Goal: Information Seeking & Learning: Learn about a topic

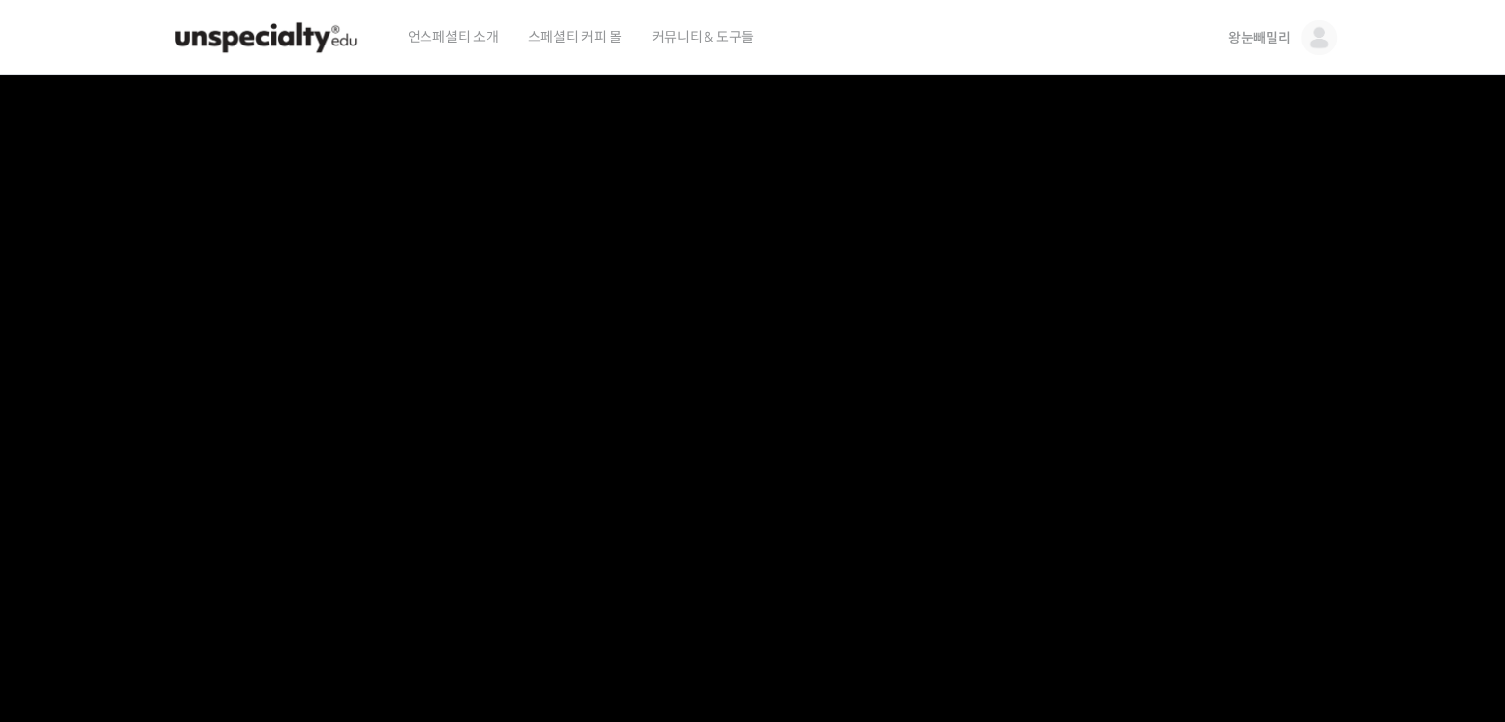
click at [272, 40] on img at bounding box center [266, 37] width 194 height 59
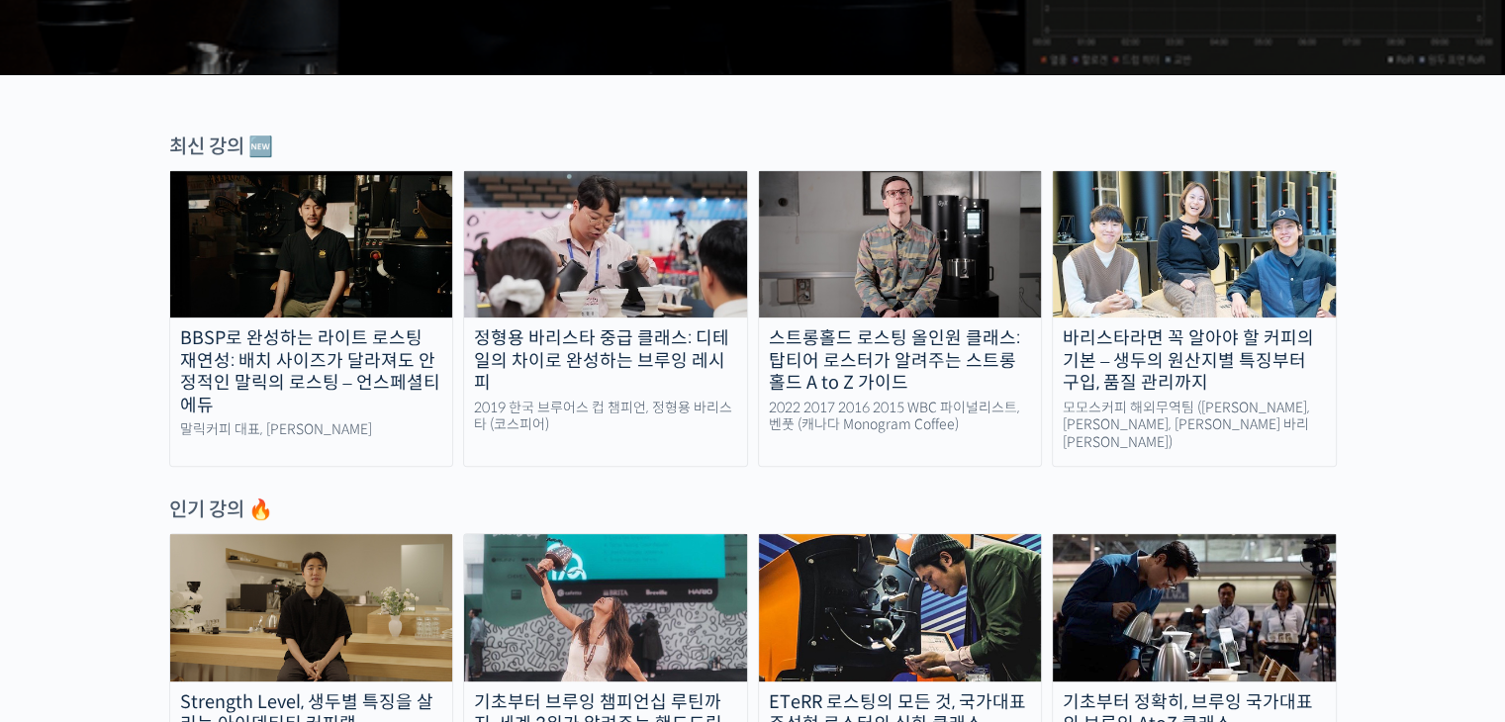
click at [1181, 572] on img at bounding box center [1194, 607] width 283 height 146
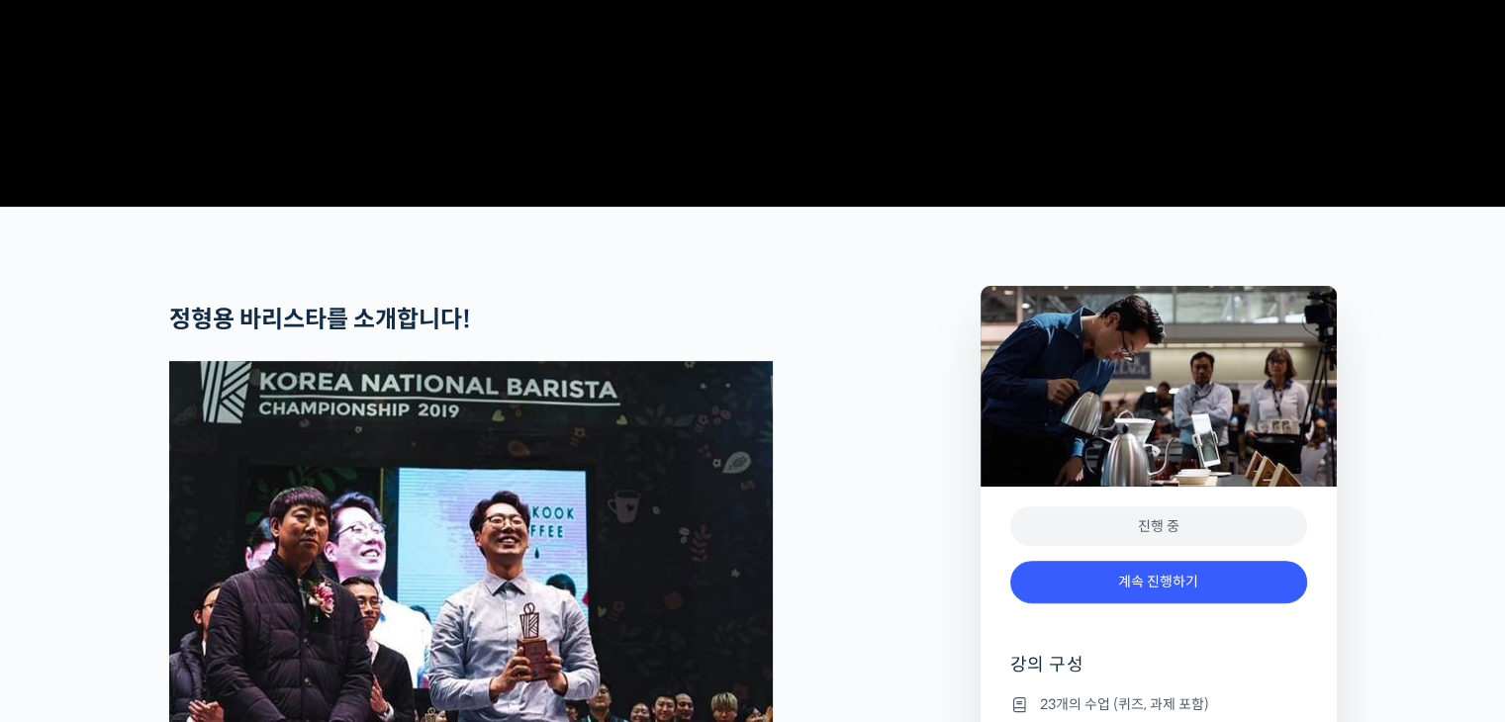
scroll to position [693, 0]
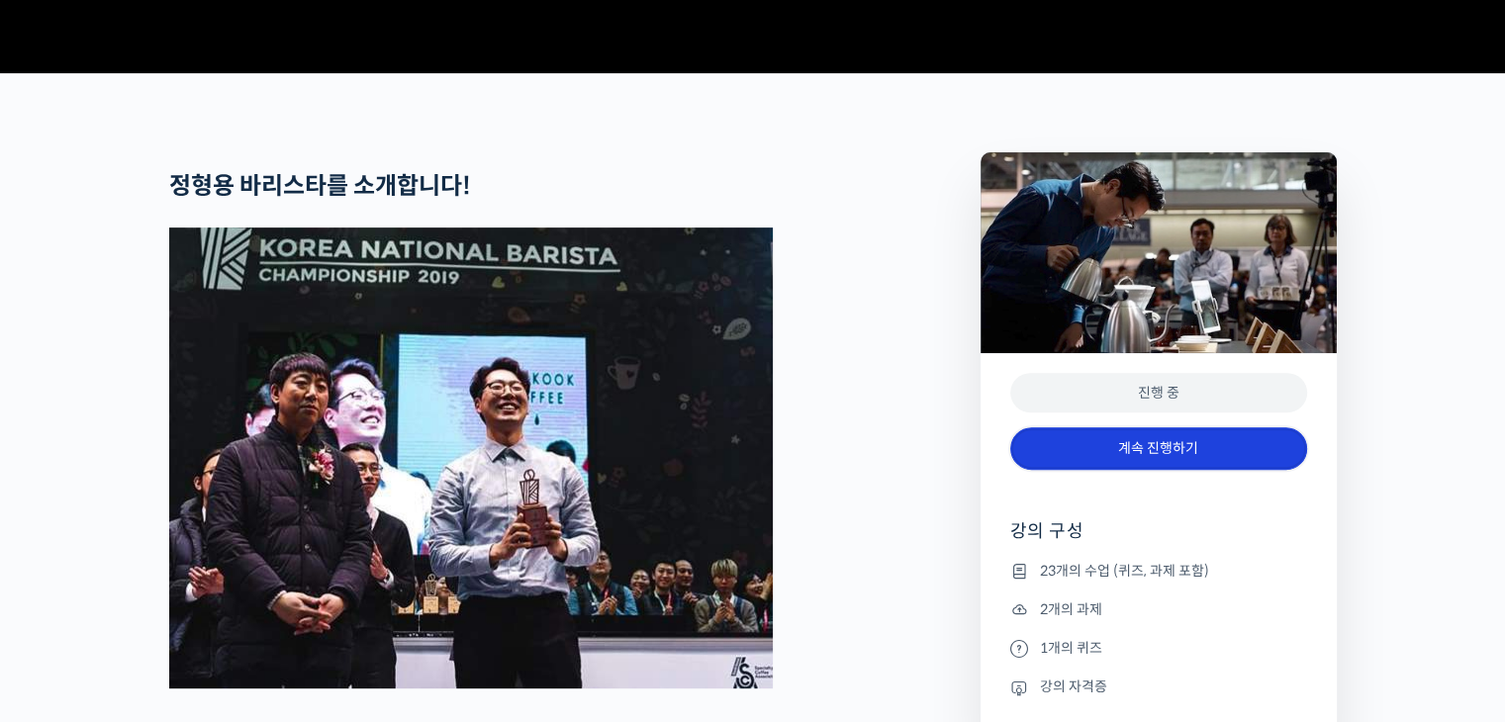
click at [1133, 470] on link "계속 진행하기" at bounding box center [1158, 448] width 297 height 43
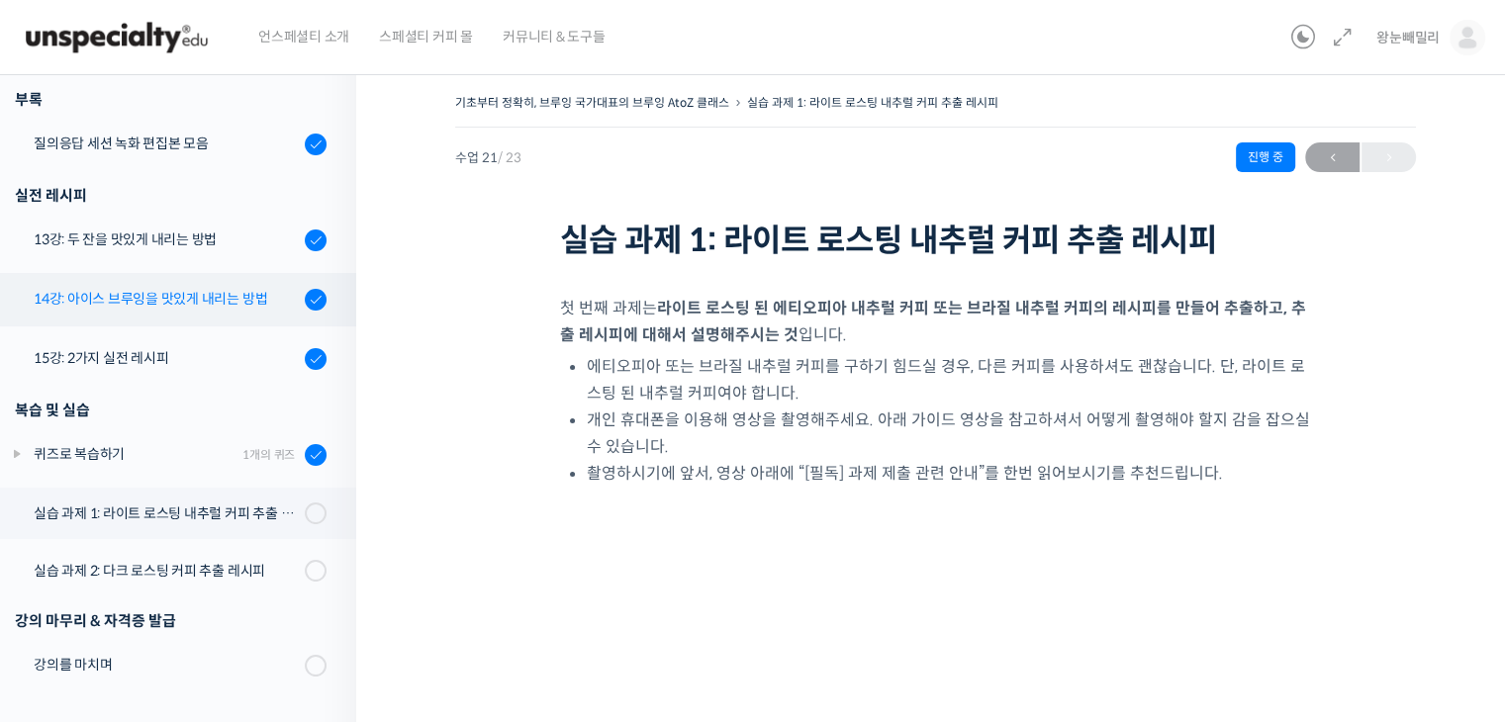
click at [112, 301] on div "14강: 아이스 브루잉을 맛있게 내리는 방법" at bounding box center [166, 299] width 265 height 22
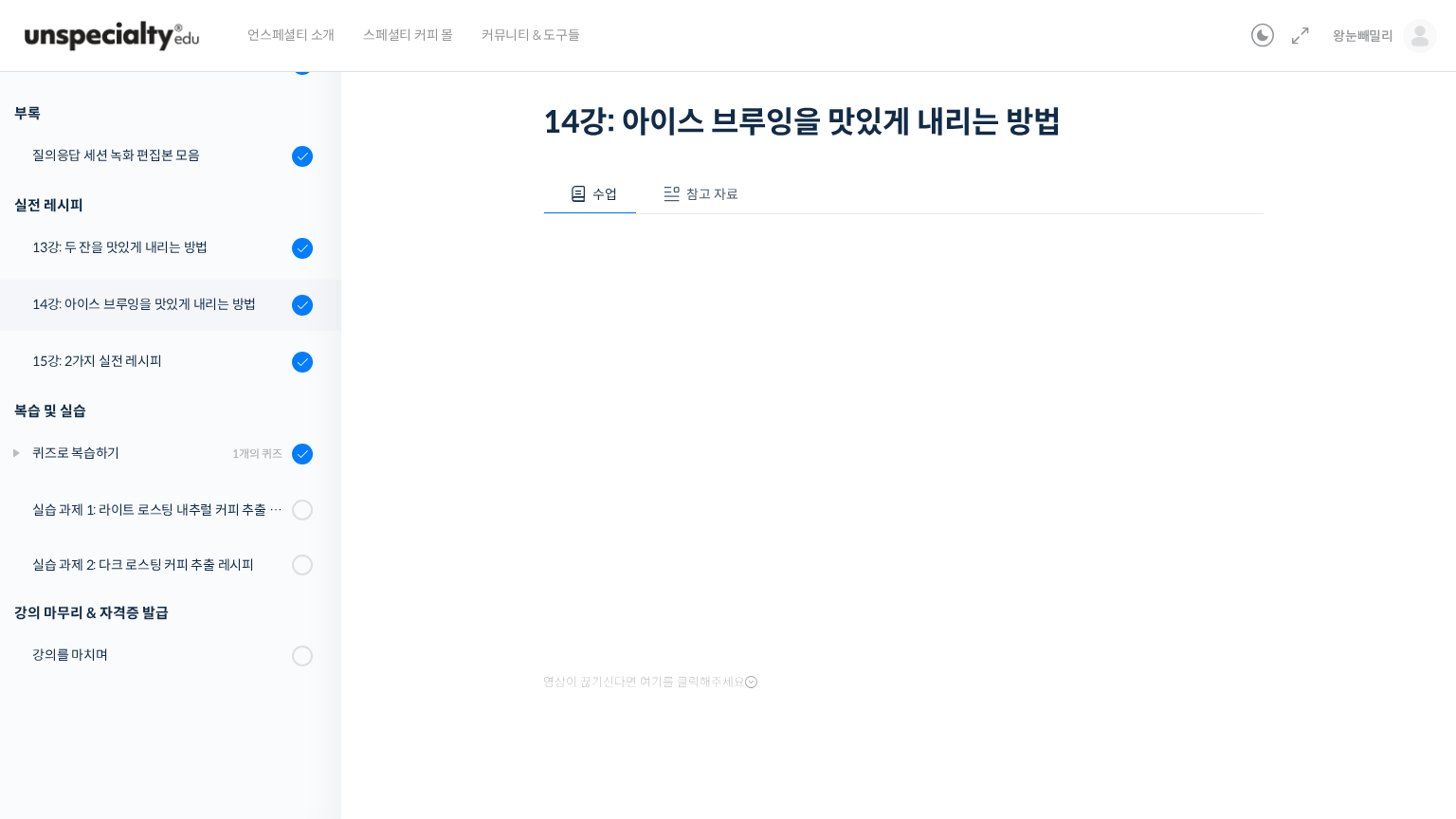
scroll to position [1067, 0]
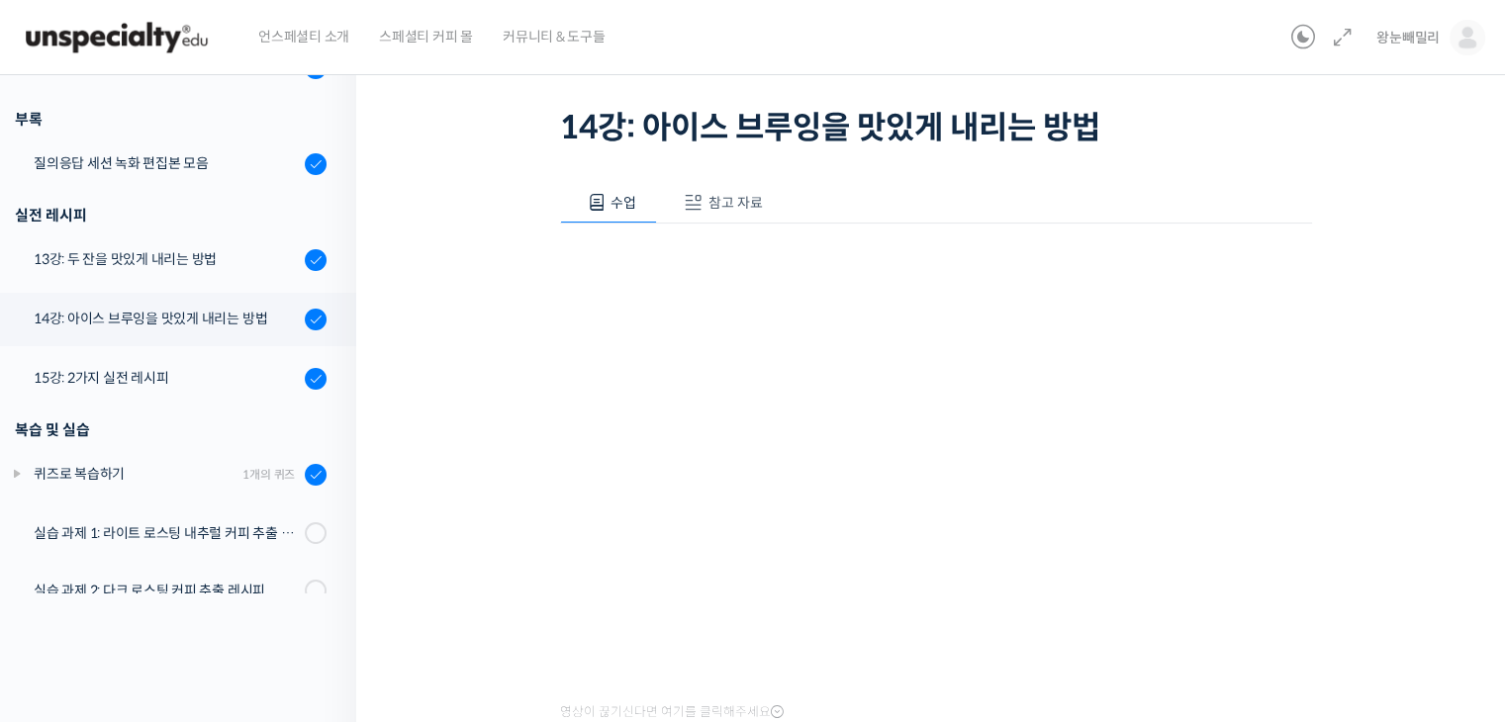
click at [1401, 246] on div "기초부터 정확히, 브루잉 국가대표의 브루잉 AtoZ 클래스 14강: 아이스 브루잉을 맛있게 내리는 방법 완료함 수업 18 / 23 완료함 ← …" at bounding box center [935, 396] width 961 height 841
click at [1440, 223] on div "기초부터 정확히, 브루잉 국가대표의 브루잉 AtoZ 클래스 14강: 아이스 브루잉을 맛있게 내리는 방법 완료함 수업 18 / 23 완료함 ← …" at bounding box center [935, 402] width 1159 height 911
click at [1385, 249] on div "기초부터 정확히, 브루잉 국가대표의 브루잉 AtoZ 클래스 14강: 아이스 브루잉을 맛있게 내리는 방법 완료함 수업 18 / 23 완료함 ← …" at bounding box center [935, 396] width 961 height 841
click at [1380, 225] on div "기초부터 정확히, 브루잉 국가대표의 브루잉 AtoZ 클래스 14강: 아이스 브루잉을 맛있게 내리는 방법 완료함 수업 18 / 23 완료함 ← …" at bounding box center [935, 396] width 961 height 841
